Goal: Information Seeking & Learning: Learn about a topic

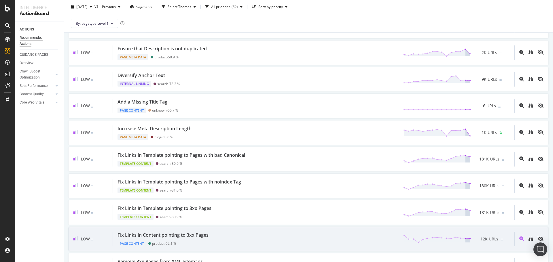
scroll to position [576, 0]
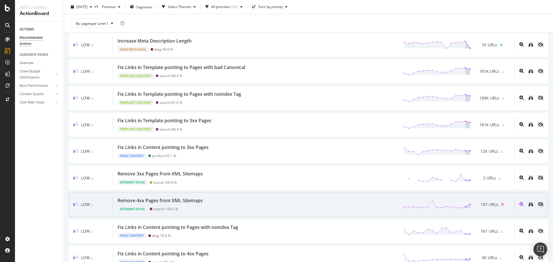
click at [235, 208] on div "Remove 4xx Pages from XML Sitemaps Sitemaps Total search - 100.0 % 107 URLs" at bounding box center [314, 205] width 402 height 15
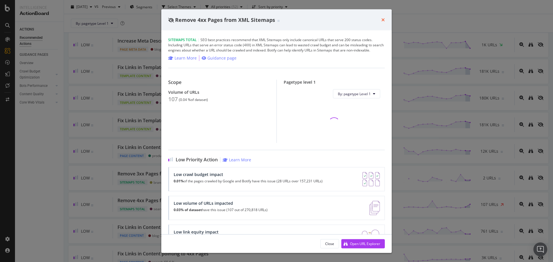
click at [382, 19] on icon "times" at bounding box center [382, 20] width 3 height 5
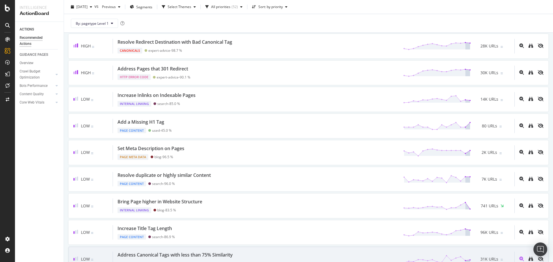
scroll to position [29, 0]
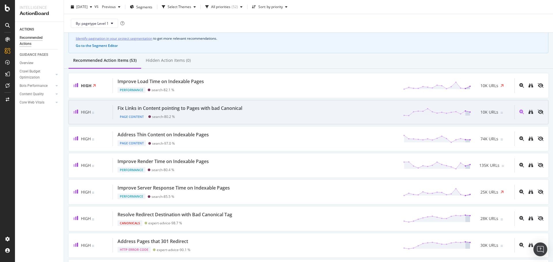
click at [266, 118] on div "Fix Links in Content pointing to Pages with bad Canonical Page Content search -…" at bounding box center [314, 112] width 402 height 15
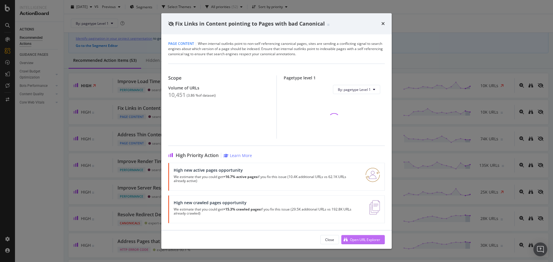
click at [349, 237] on div "Open URL Explorer" at bounding box center [360, 240] width 39 height 9
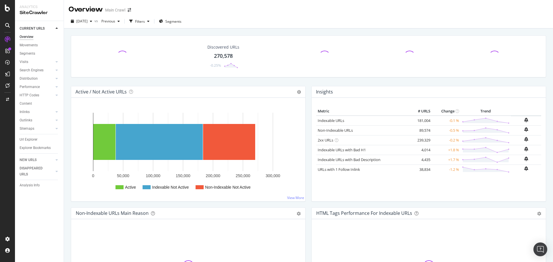
click at [251, 83] on div "Discovered URLs 270,578 -0.25%" at bounding box center [308, 60] width 481 height 51
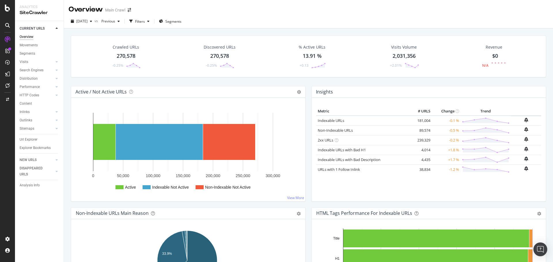
click at [312, 121] on div "Metric # URLS Change Trend Indexable URLs 181,004 -0.1 % Non-Indexable URLs 89,…" at bounding box center [429, 150] width 234 height 104
click at [312, 129] on div "Metric # URLS Change Trend Indexable URLs 181,004 -0.1 % Non-Indexable URLs 89,…" at bounding box center [429, 150] width 234 height 104
click at [313, 139] on div "Metric # URLS Change Trend Indexable URLs 181,004 -0.1 % Non-Indexable URLs 89,…" at bounding box center [429, 150] width 234 height 104
click at [313, 149] on div "Metric # URLS Change Trend Indexable URLs 181,004 -0.1 % Non-Indexable URLs 89,…" at bounding box center [429, 150] width 234 height 104
click at [313, 158] on div "Metric # URLS Change Trend Indexable URLs 181,004 -0.1 % Non-Indexable URLs 89,…" at bounding box center [429, 150] width 234 height 104
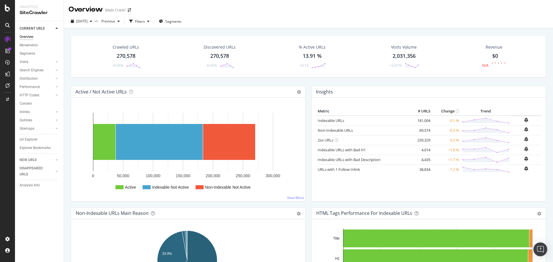
click at [312, 171] on div "Metric # URLS Change Trend Indexable URLs 181,004 -0.1 % Non-Indexable URLs 89,…" at bounding box center [429, 150] width 234 height 104
click at [298, 80] on div "Crawled URLs 270,578 -0.25% Discovered URLs 270,578 -0.25% % Active URLs 13.91 …" at bounding box center [308, 60] width 481 height 51
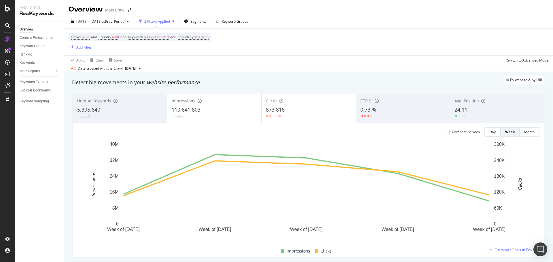
drag, startPoint x: 295, startPoint y: 22, endPoint x: 299, endPoint y: 21, distance: 3.8
click at [295, 22] on div "2025 Aug. 22nd - Sep. 18th vs Prev. Period 2 Filters Applied Segments Keyword G…" at bounding box center [308, 23] width 489 height 12
drag, startPoint x: 415, startPoint y: 76, endPoint x: 421, endPoint y: 79, distance: 6.4
click at [415, 76] on div "By website & by URL" at bounding box center [305, 80] width 479 height 8
click at [472, 83] on div "By website & by URL" at bounding box center [305, 80] width 479 height 8
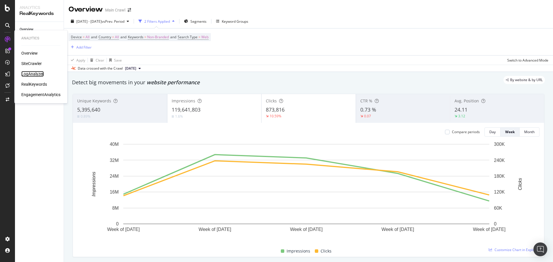
click at [33, 73] on div "LogAnalyzer" at bounding box center [32, 74] width 22 height 6
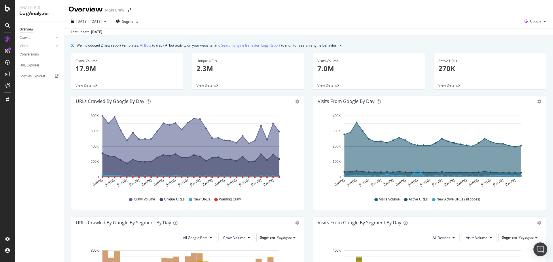
click at [288, 130] on icon "Aug 30 2025 Sep 01 2025 Sep 03 2025 Sep 05 2025 Sep 07 2025 Sep 09 2025 Sep 11 …" at bounding box center [187, 152] width 222 height 80
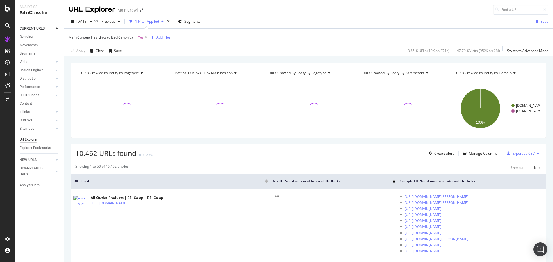
click at [378, 13] on div "URL Explorer Main Crawl" at bounding box center [308, 7] width 489 height 15
click at [467, 179] on span "Sample of Non-Canonical Internal Outlinks" at bounding box center [467, 181] width 135 height 5
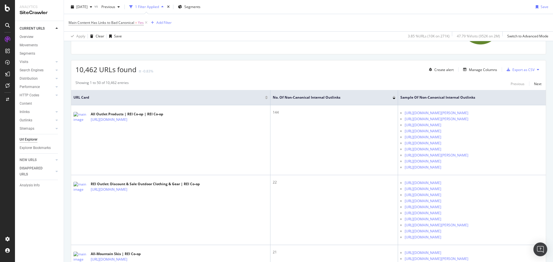
scroll to position [144, 0]
